Goal: Find specific page/section: Find specific page/section

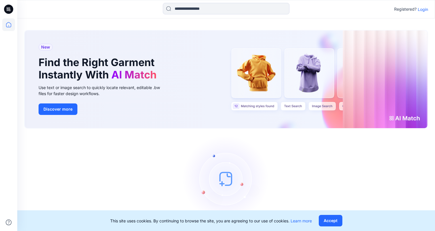
click at [427, 12] on p "Login" at bounding box center [423, 9] width 10 height 6
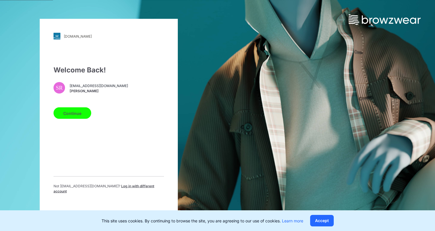
click at [70, 116] on button "Continue" at bounding box center [73, 114] width 38 height 12
click at [72, 117] on button "Continue" at bounding box center [73, 114] width 38 height 12
click at [70, 115] on button "Continue" at bounding box center [73, 114] width 38 height 12
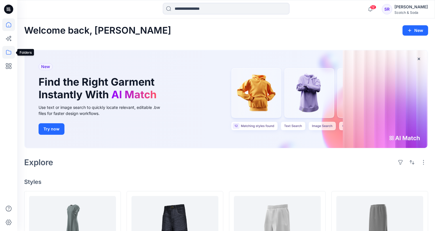
click at [8, 54] on icon at bounding box center [8, 52] width 13 height 13
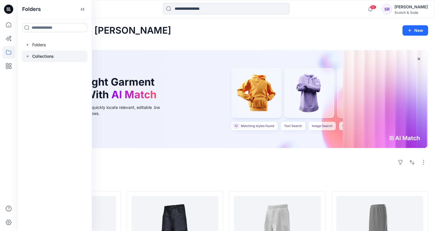
click at [37, 58] on p "Collections" at bounding box center [43, 56] width 22 height 7
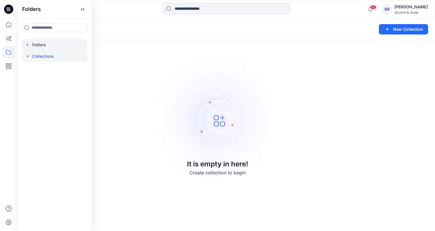
click at [49, 45] on div at bounding box center [55, 45] width 66 height 12
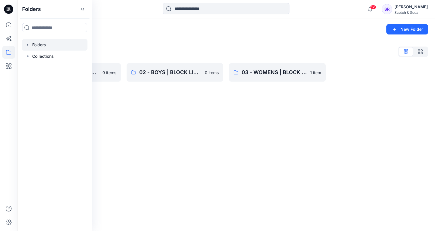
click at [163, 116] on div "Folders New Folder Folders List 01 - MENS | BLOCK LIBRARY 0 items 02 - BOYS | B…" at bounding box center [226, 124] width 418 height 213
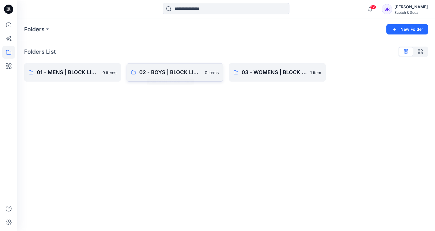
click at [173, 73] on p "02 - BOYS | BLOCK LIBRARY" at bounding box center [170, 72] width 62 height 8
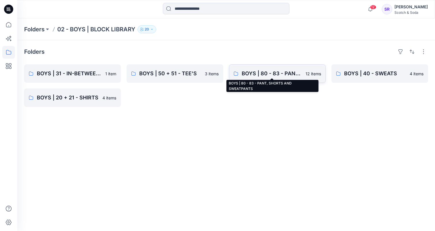
click at [270, 73] on p "BOYS | 80 - 83 - PANT, SHORTS AND SWEATPANTS" at bounding box center [272, 74] width 60 height 8
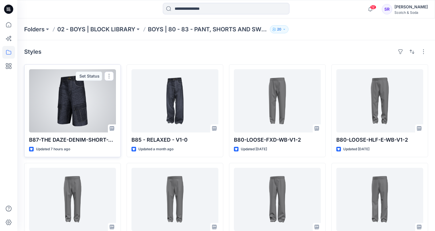
scroll to position [130, 0]
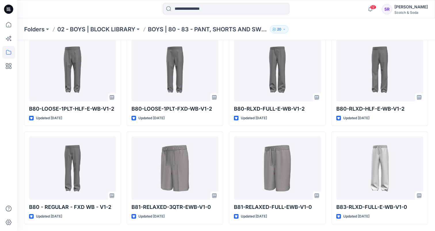
click at [331, 24] on div "Folders 02 - BOYS | BLOCK LIBRARY BOYS | 80 - 83 - PANT, SHORTS AND SWEATPANTS …" at bounding box center [226, 29] width 418 height 22
click at [329, 31] on div "Folders 02 - BOYS | BLOCK LIBRARY BOYS | 80 - 83 - PANT, SHORTS AND SWEATPANTS …" at bounding box center [203, 29] width 359 height 8
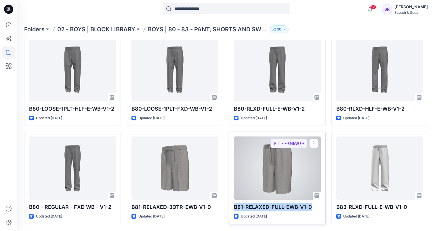
drag, startPoint x: 316, startPoint y: 207, endPoint x: 231, endPoint y: 208, distance: 84.9
click at [231, 208] on div "B81-RELAXED-FULL-EWB-V1-0 Updated 10 months ago FIT - **NEW**" at bounding box center [277, 178] width 97 height 93
copy p "B81-RELAXED-FULL-EWB-V1-0"
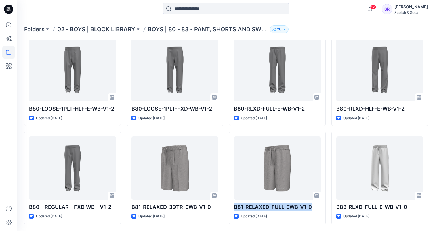
scroll to position [0, 0]
